Goal: Task Accomplishment & Management: Manage account settings

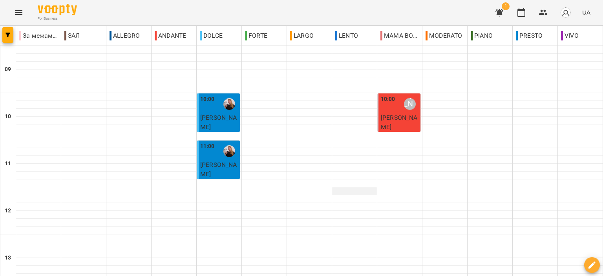
scroll to position [118, 0]
click at [497, 15] on icon "button" at bounding box center [499, 12] width 8 height 7
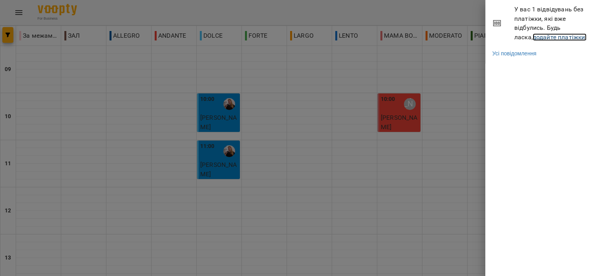
click at [533, 35] on link "додайте платіжки!" at bounding box center [560, 36] width 54 height 7
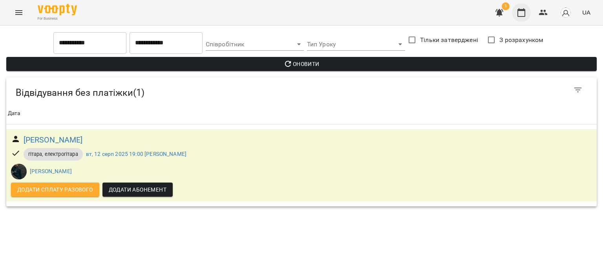
click at [520, 12] on icon "button" at bounding box center [521, 12] width 9 height 9
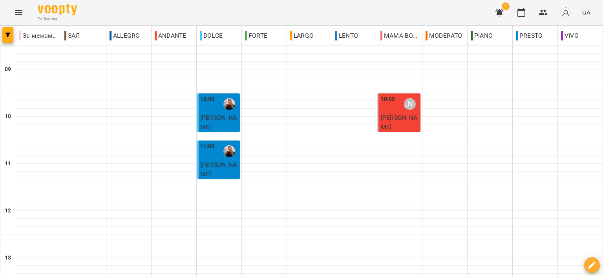
scroll to position [275, 0]
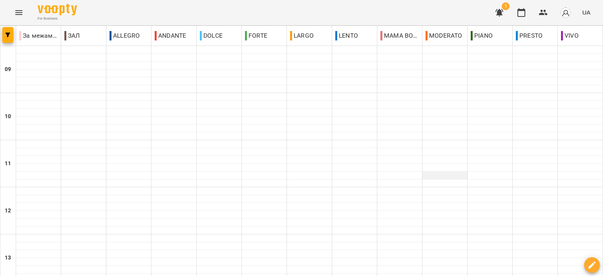
scroll to position [387, 0]
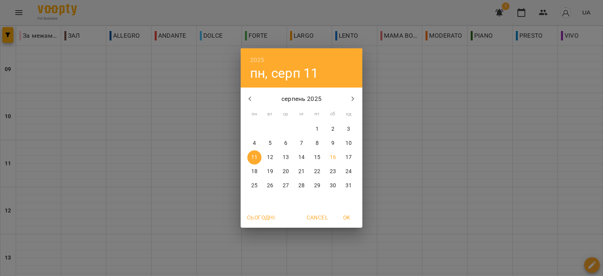
click at [256, 172] on p "18" at bounding box center [254, 172] width 6 height 8
type input "**********"
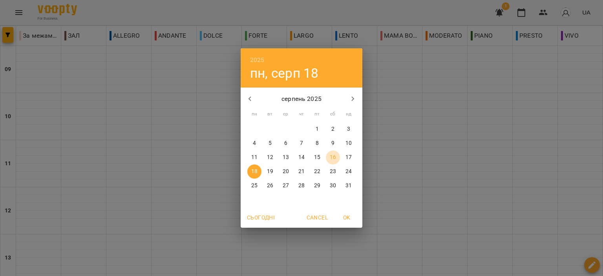
click at [336, 159] on span "16" at bounding box center [333, 158] width 14 height 8
type input "**********"
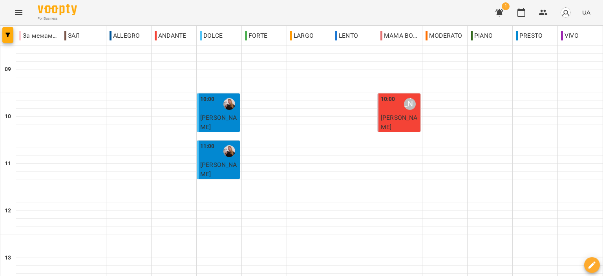
scroll to position [0, 0]
